Goal: Information Seeking & Learning: Learn about a topic

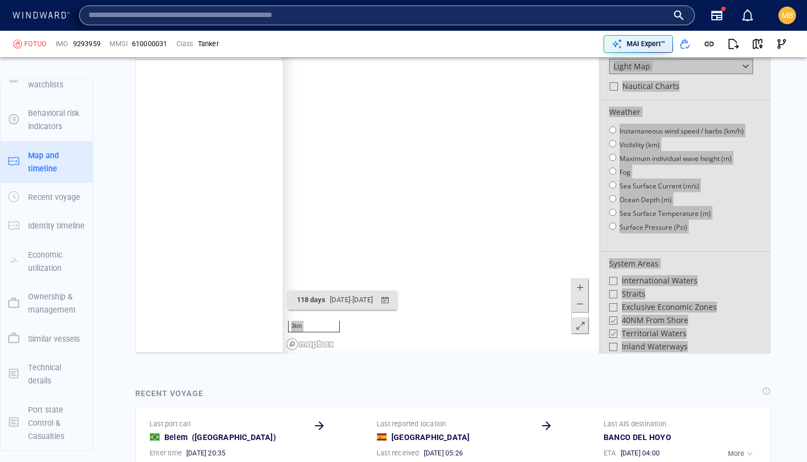
scroll to position [235, 0]
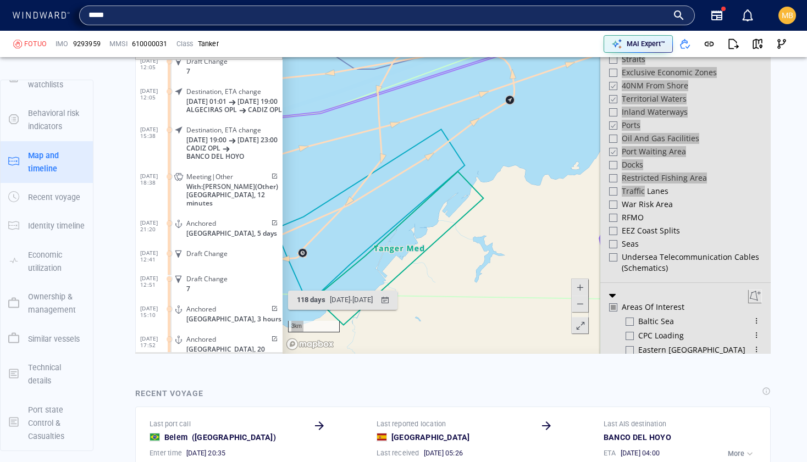
type input "*****"
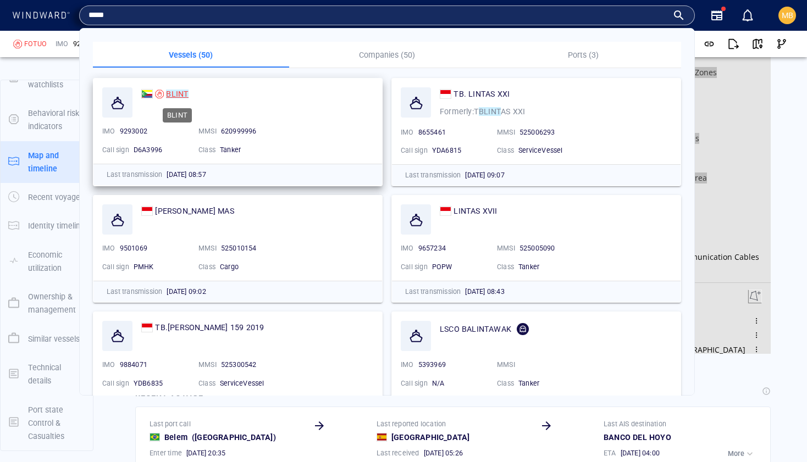
click at [174, 92] on mark "BLINT" at bounding box center [177, 94] width 23 height 9
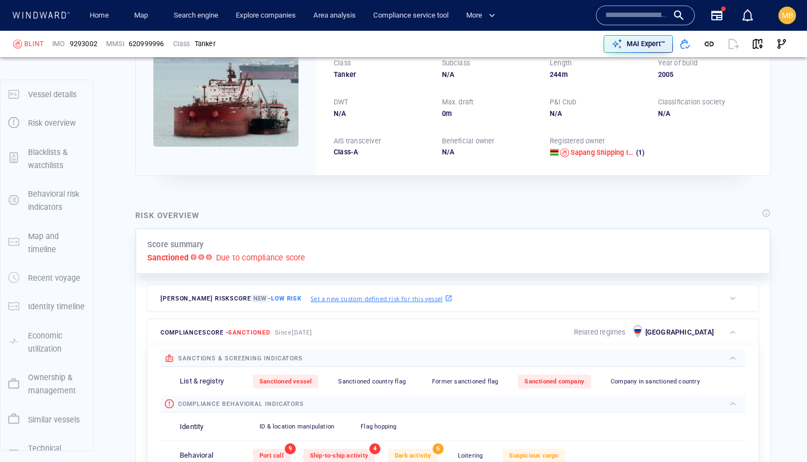
scroll to position [29, 0]
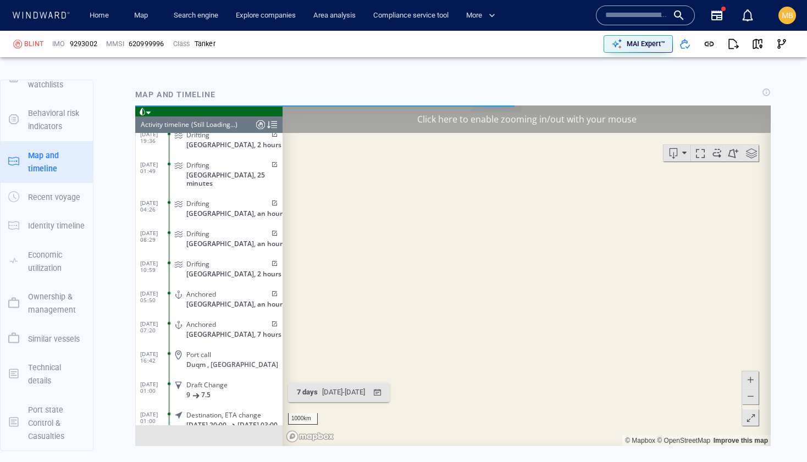
scroll to position [5794, 0]
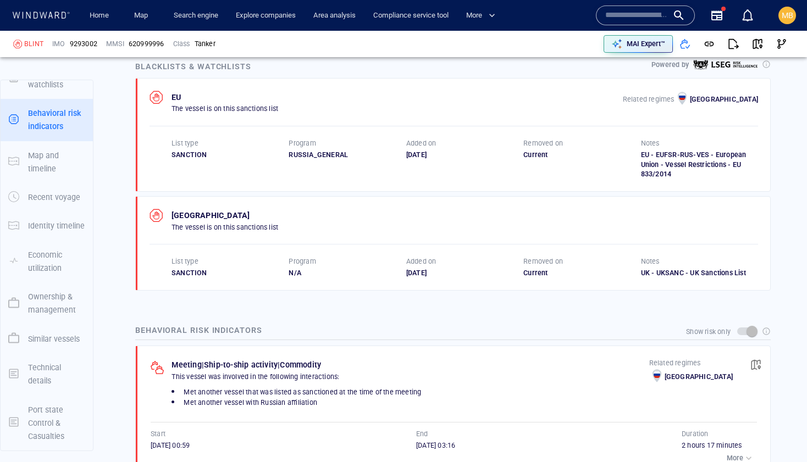
scroll to position [57, 0]
